Goal: Ask a question

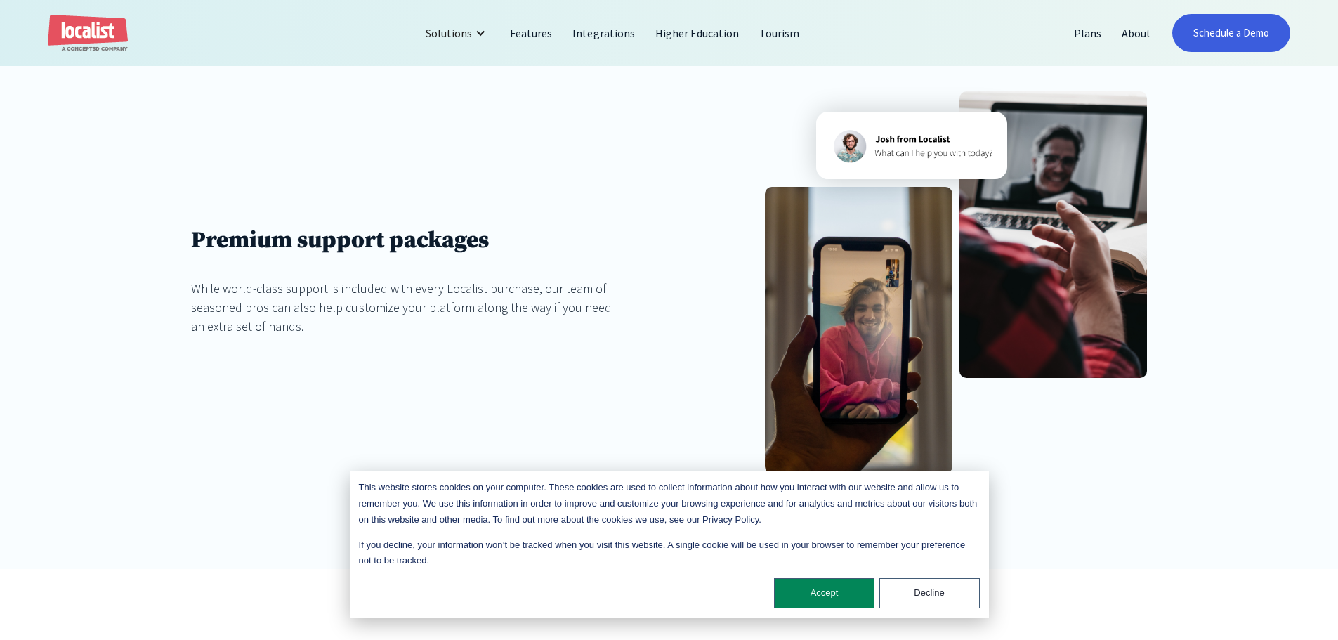
scroll to position [351, 0]
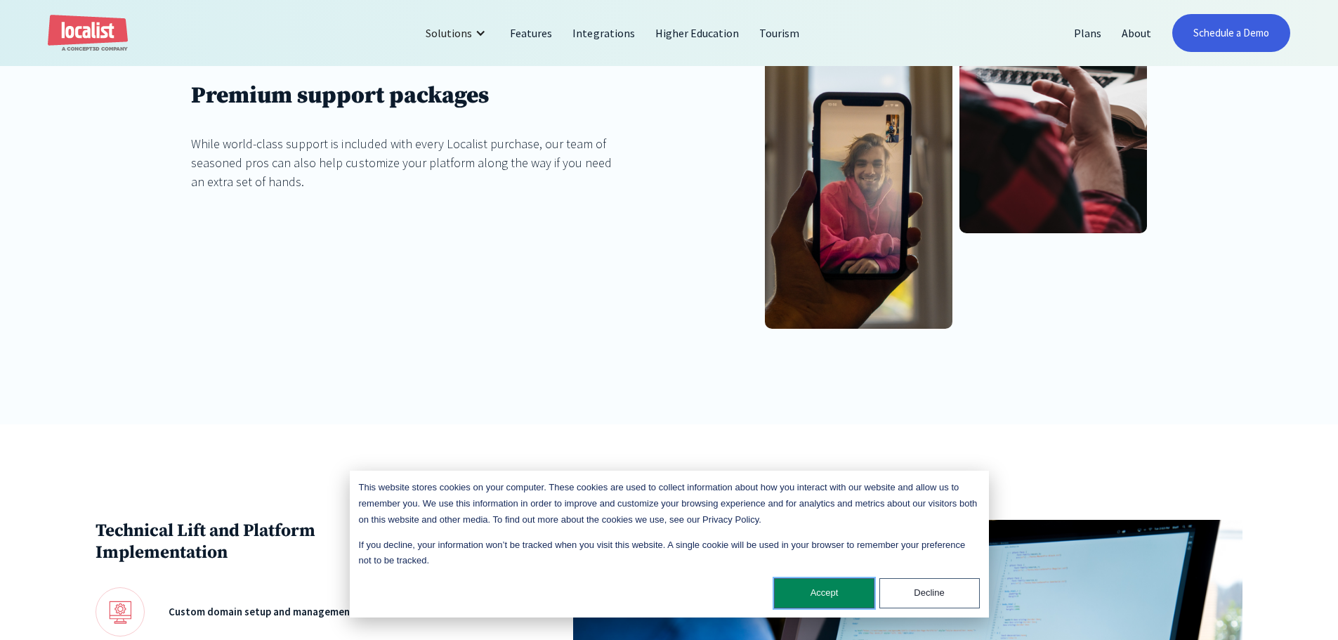
click at [794, 597] on button "Accept" at bounding box center [824, 593] width 100 height 30
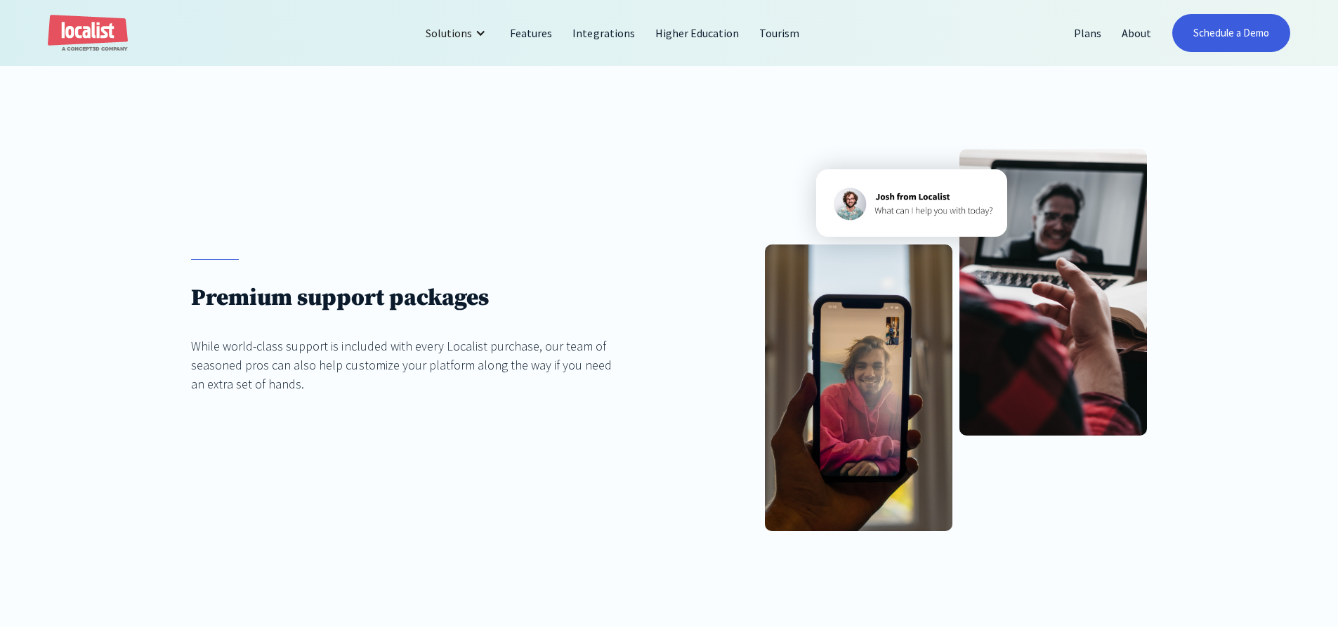
scroll to position [0, 0]
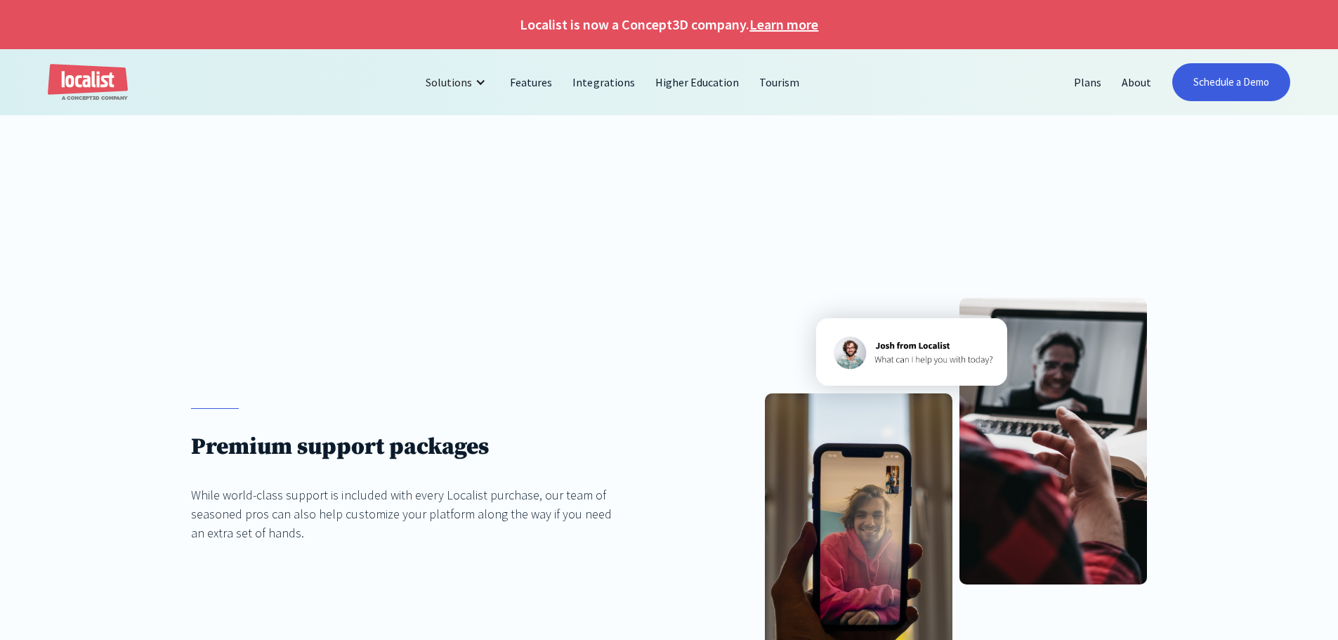
click at [79, 75] on img "home" at bounding box center [88, 82] width 80 height 37
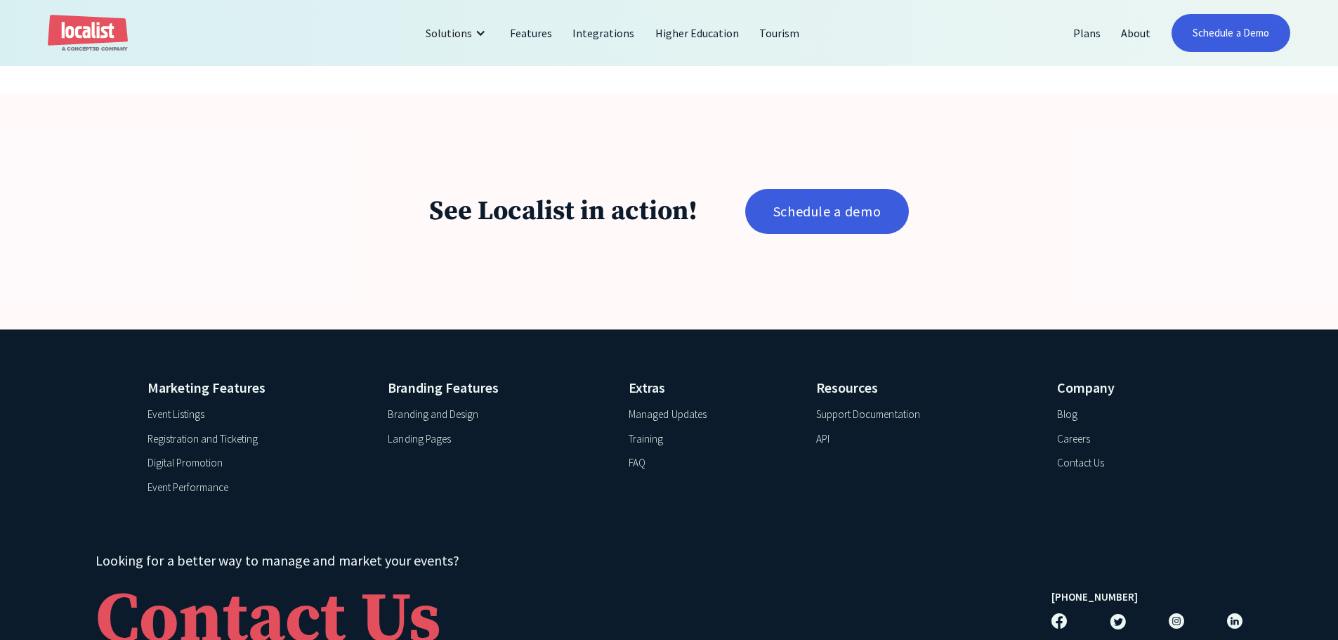
scroll to position [2850, 0]
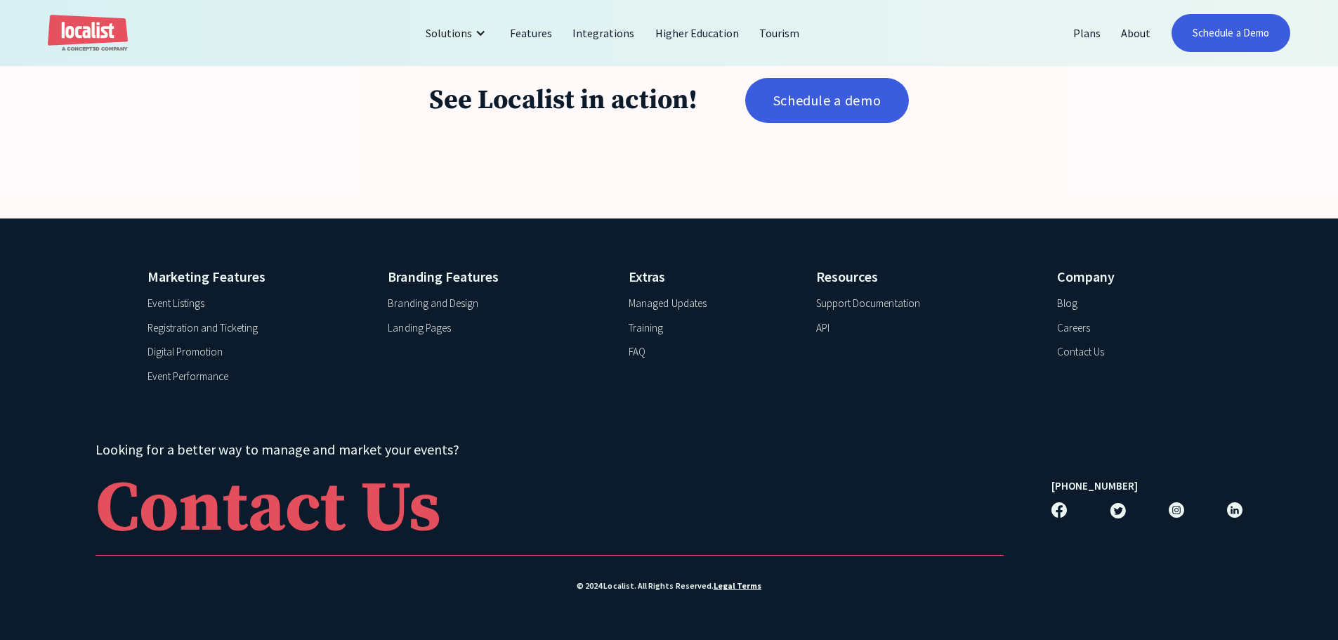
click at [890, 301] on div "Support Documentation" at bounding box center [868, 304] width 104 height 16
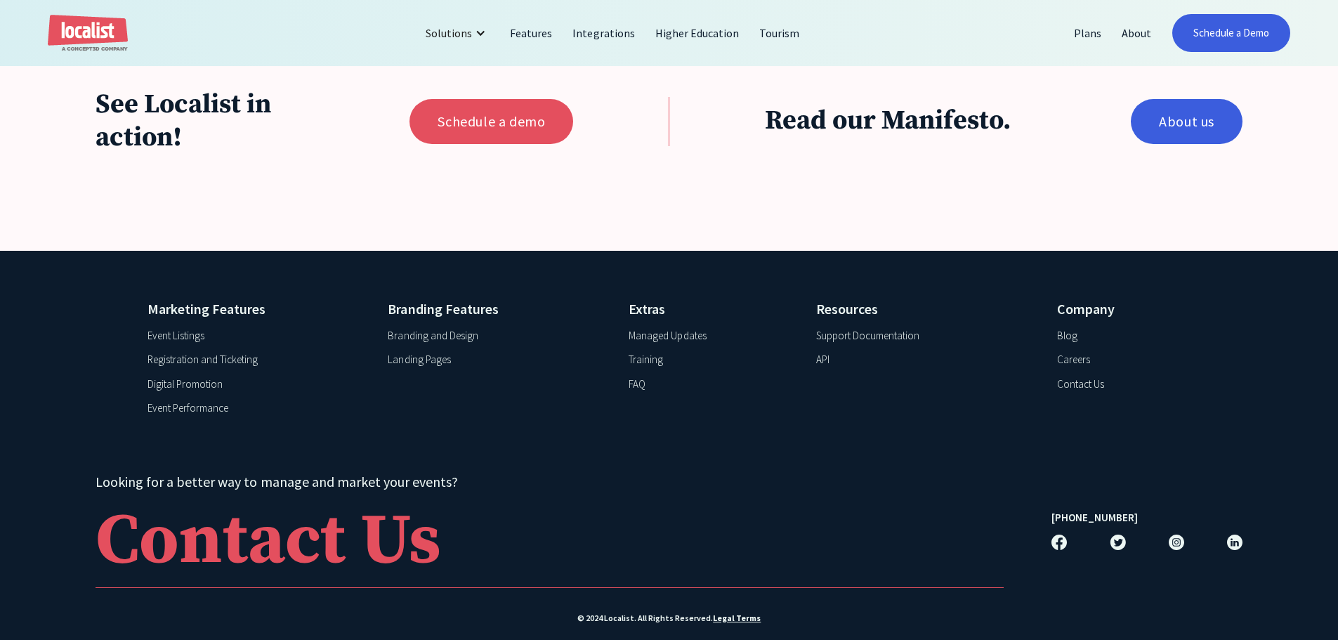
scroll to position [1880, 0]
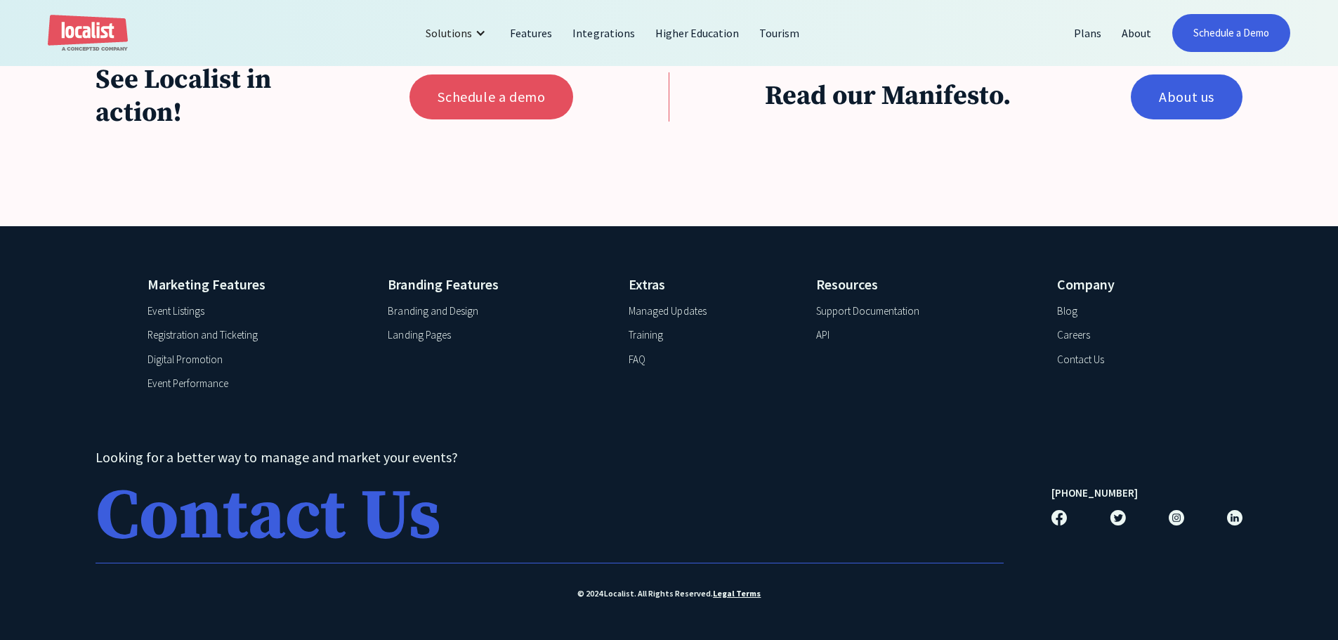
click at [335, 508] on div "Contact Us" at bounding box center [267, 517] width 345 height 70
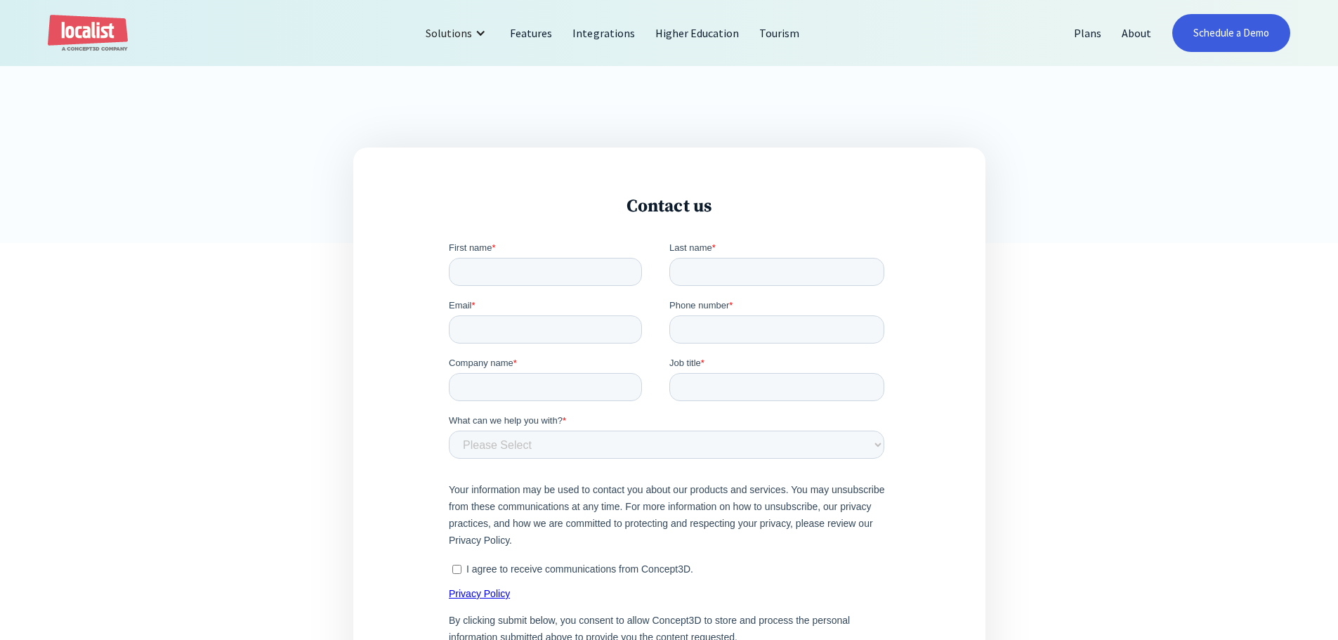
scroll to position [421, 0]
click at [513, 265] on input "First name *" at bounding box center [544, 268] width 193 height 28
type input "Debbie"
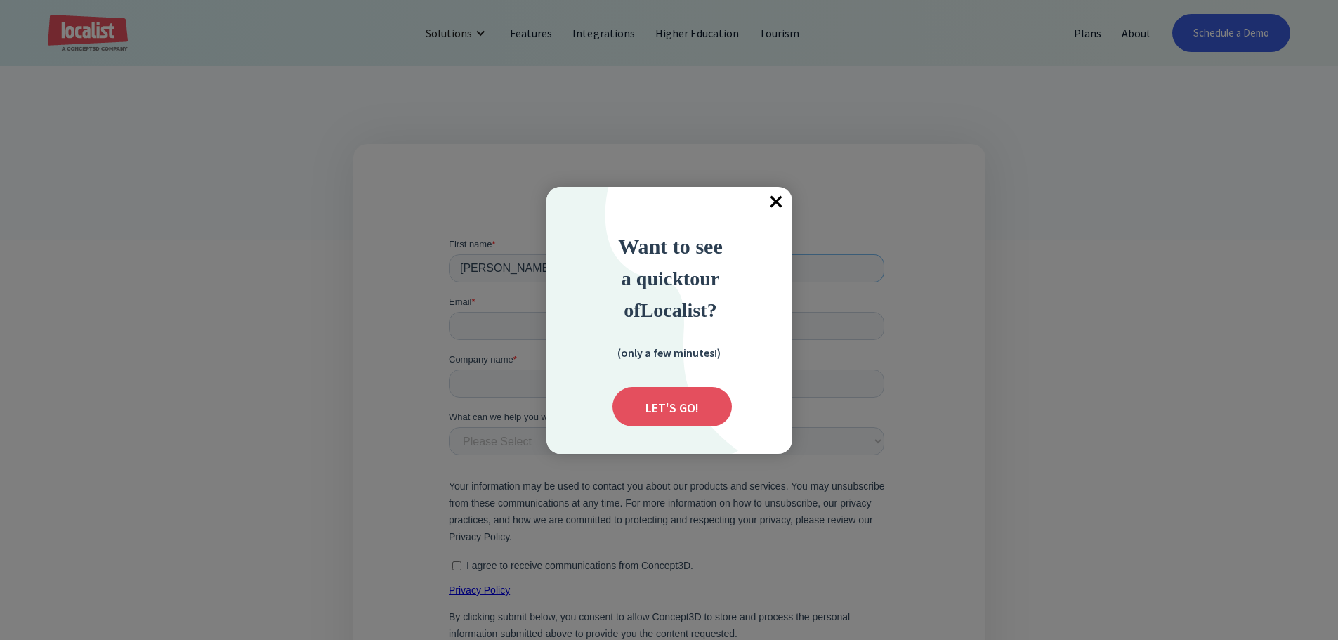
type input "Jones"
drag, startPoint x: 775, startPoint y: 204, endPoint x: 116, endPoint y: 54, distance: 676.1
click at [775, 204] on span "×" at bounding box center [776, 202] width 31 height 31
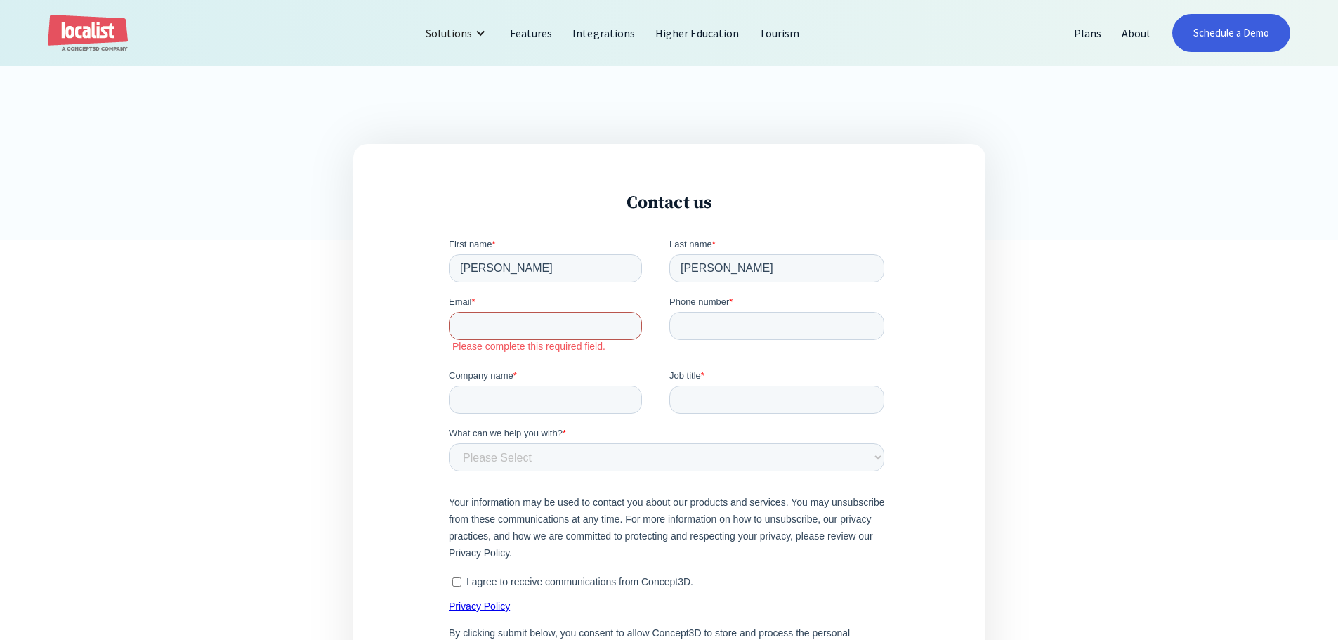
click at [510, 329] on input "Email *" at bounding box center [544, 326] width 193 height 28
type input "djones@"
